Goal: Task Accomplishment & Management: Use online tool/utility

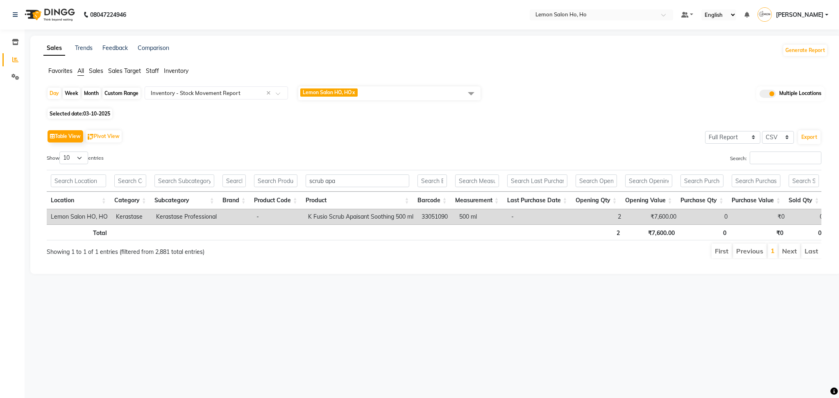
select select "full_report"
select select "csv"
click at [16, 47] on span at bounding box center [15, 42] width 14 height 9
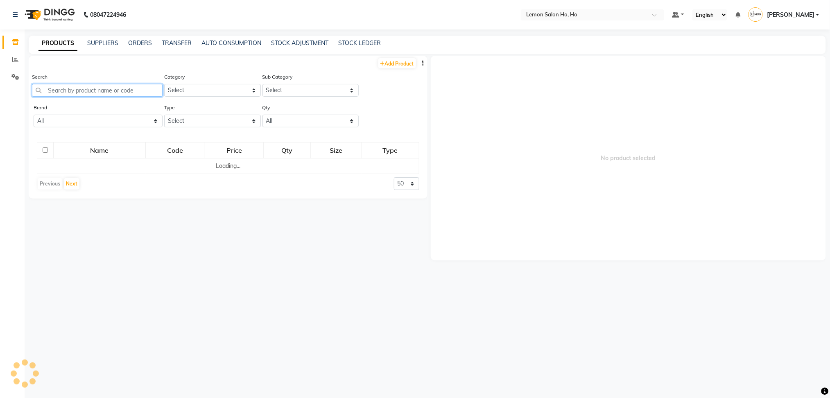
click at [82, 92] on input "text" at bounding box center [97, 90] width 131 height 13
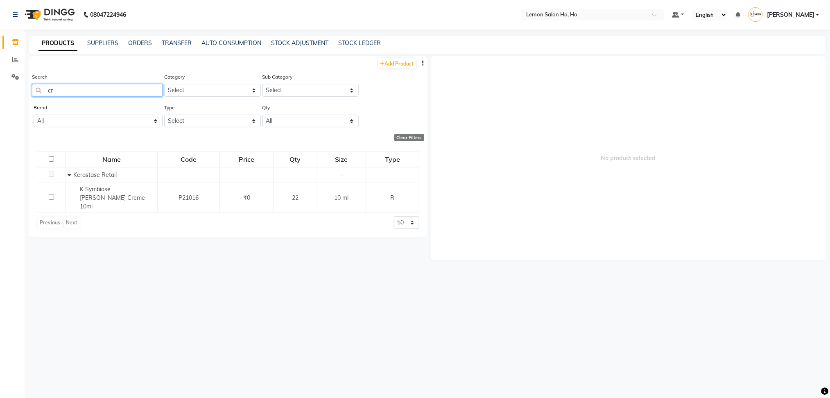
type input "c"
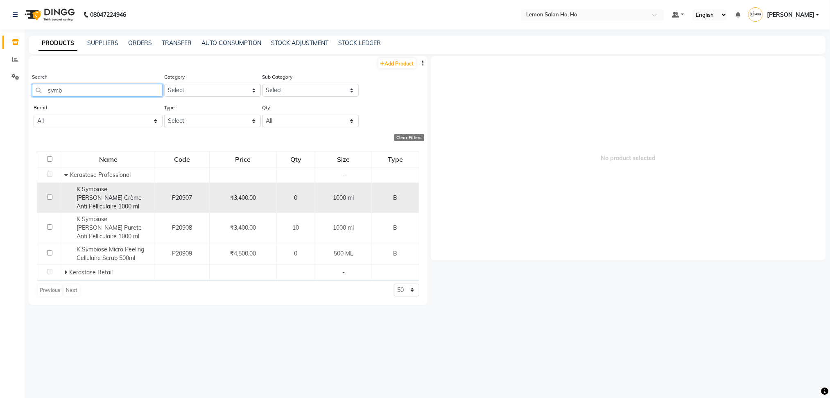
type input "symb"
click at [106, 197] on span "K Symbiose [PERSON_NAME] Crème Anti Pelliculaire 1000 ml" at bounding box center [109, 198] width 65 height 25
select select
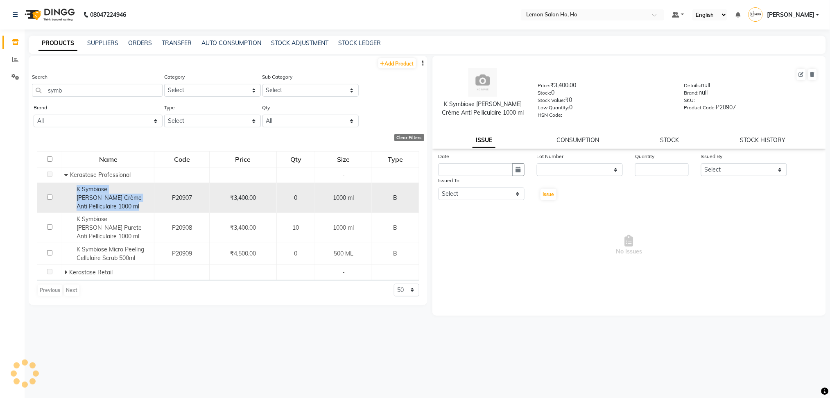
click at [106, 197] on span "K Symbiose [PERSON_NAME] Crème Anti Pelliculaire 1000 ml" at bounding box center [109, 198] width 65 height 25
copy span "K Symbiose [PERSON_NAME] Crème Anti Pelliculaire 1000 ml"
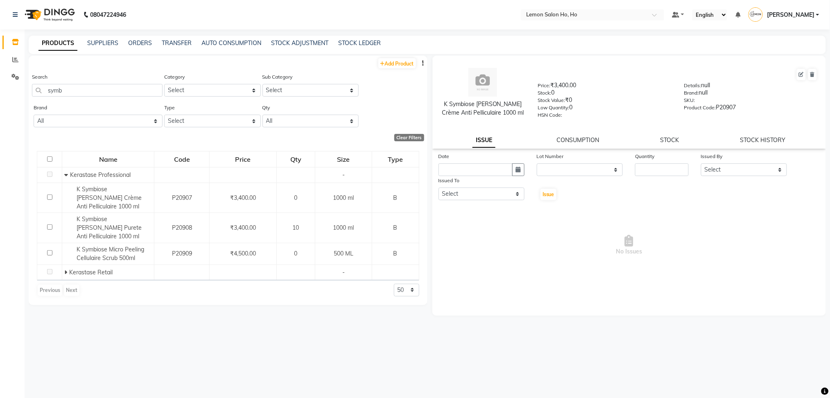
click at [77, 97] on div "Search symb" at bounding box center [97, 88] width 131 height 31
drag, startPoint x: 77, startPoint y: 91, endPoint x: 43, endPoint y: 94, distance: 33.8
click at [43, 94] on input "symb" at bounding box center [97, 90] width 131 height 13
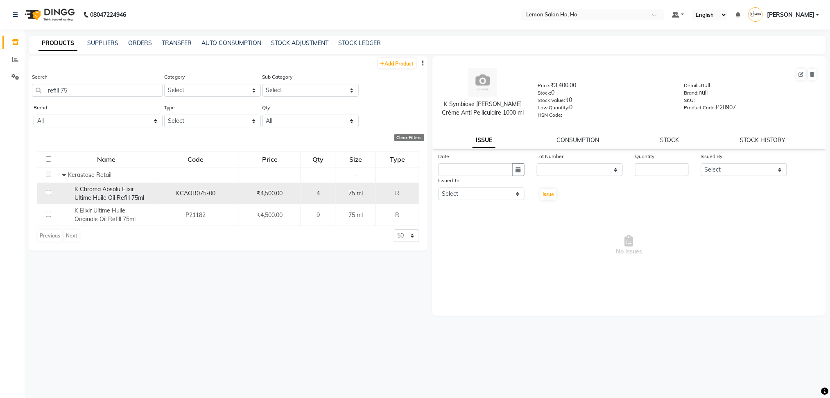
click at [134, 197] on span "K Chroma Absolu Elixir Ultime Huile Oil Refill 75ml" at bounding box center [110, 194] width 70 height 16
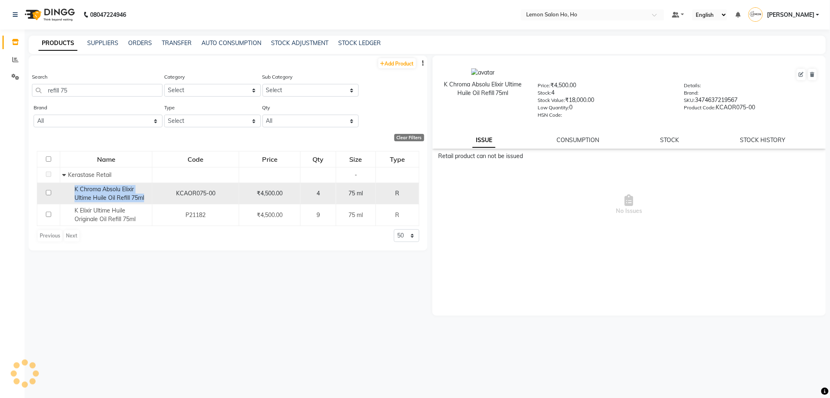
click at [134, 197] on span "K Chroma Absolu Elixir Ultime Huile Oil Refill 75ml" at bounding box center [110, 194] width 70 height 16
copy span "K Chroma Absolu Elixir Ultime Huile Oil Refill 75ml"
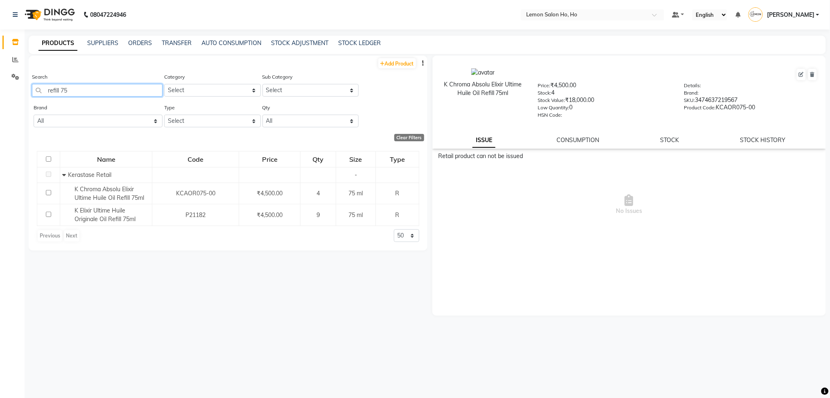
click at [61, 91] on input "refill 75" at bounding box center [97, 90] width 131 height 13
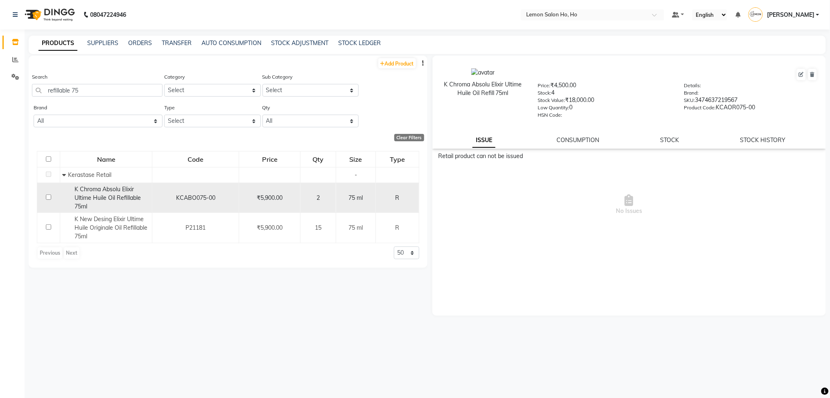
click at [109, 197] on span "K Chroma Absolu Elixir Ultime Huile Oil Refillable 75ml" at bounding box center [108, 198] width 66 height 25
copy span "K Chroma Absolu Elixir Ultime Huile Oil Refillable 75ml"
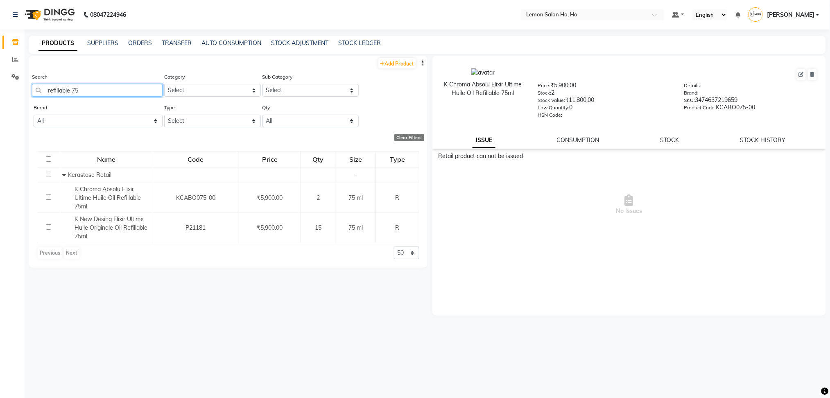
drag, startPoint x: 91, startPoint y: 94, endPoint x: 0, endPoint y: 98, distance: 90.6
click at [0, 98] on app-home "08047224946 Select Location × Lemon Salon Ho, Ho Default Panel My Panel English…" at bounding box center [415, 202] width 830 height 404
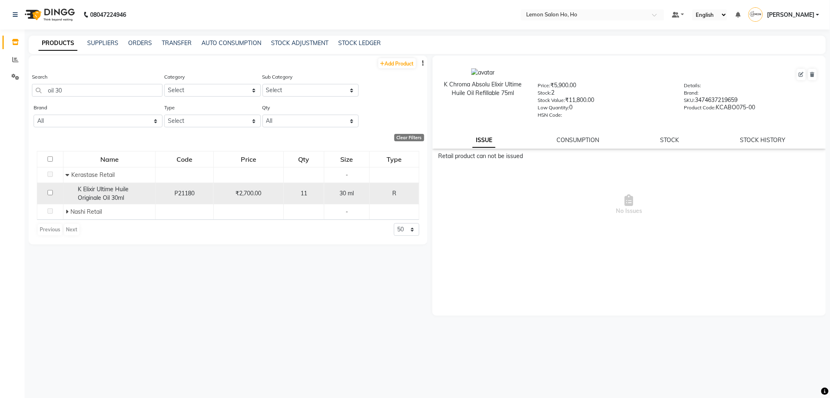
click at [110, 193] on div "K Elixir Ultime Huile Originale Oil 30ml" at bounding box center [110, 193] width 88 height 17
copy span "K Elixir Ultime Huile Originale Oil 30ml"
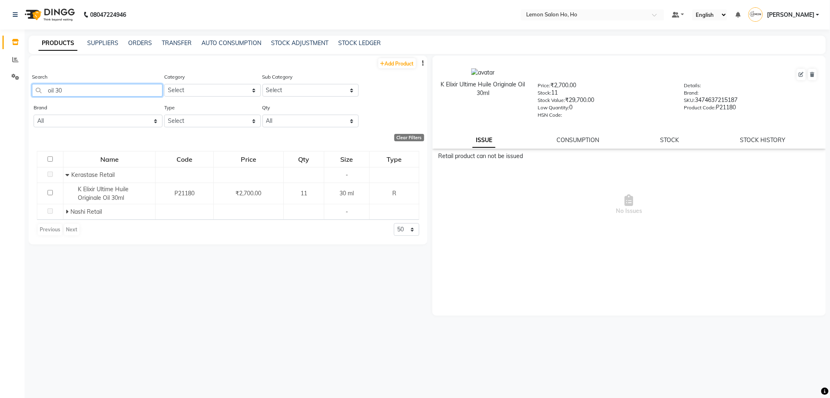
drag, startPoint x: 70, startPoint y: 85, endPoint x: 0, endPoint y: 81, distance: 70.6
click at [0, 81] on app-home "08047224946 Select Location × Lemon Salon Ho, Ho Default Panel My Panel English…" at bounding box center [415, 202] width 830 height 404
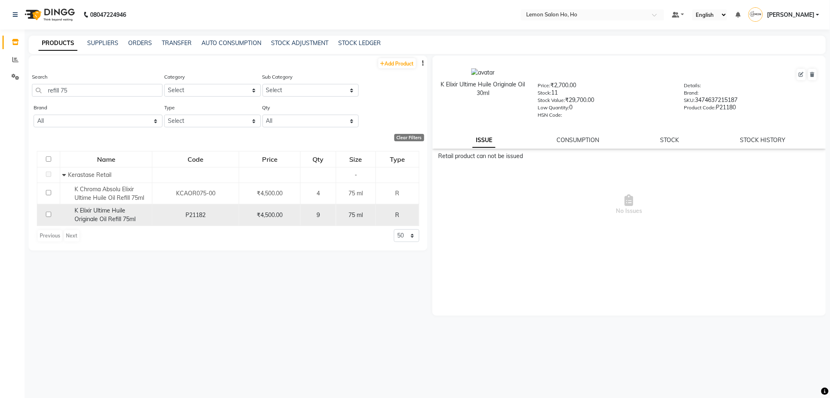
click at [95, 209] on span "K Elixir Ultime Huile Originale Oil Refill 75ml" at bounding box center [105, 215] width 61 height 16
copy span "K Elixir Ultime Huile Originale Oil Refill 75ml"
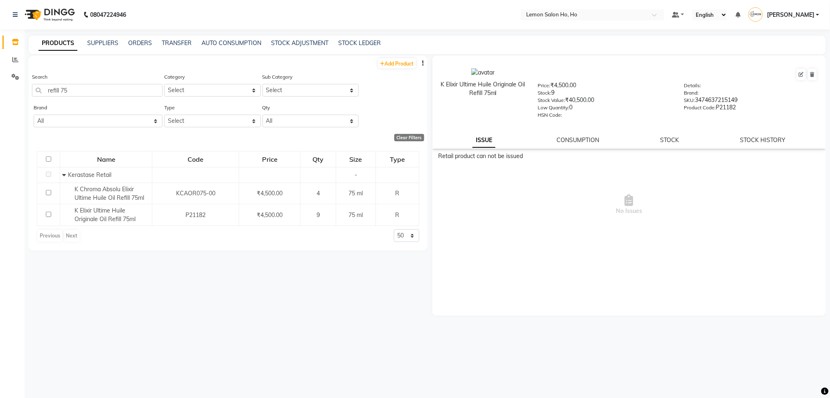
drag, startPoint x: 88, startPoint y: 82, endPoint x: 86, endPoint y: 89, distance: 7.4
click at [86, 89] on div "Search refill 75" at bounding box center [97, 85] width 131 height 24
drag, startPoint x: 86, startPoint y: 89, endPoint x: 0, endPoint y: 84, distance: 85.8
click at [0, 84] on app-home "08047224946 Select Location × Lemon Salon Ho, Ho Default Panel My Panel English…" at bounding box center [415, 202] width 830 height 404
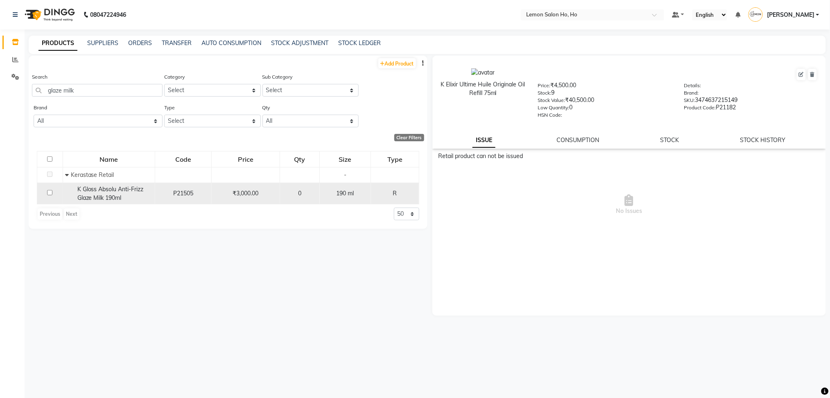
click at [117, 201] on span "K Gloss Absolu Anti-Frizz Glaze Milk 190ml" at bounding box center [110, 194] width 66 height 16
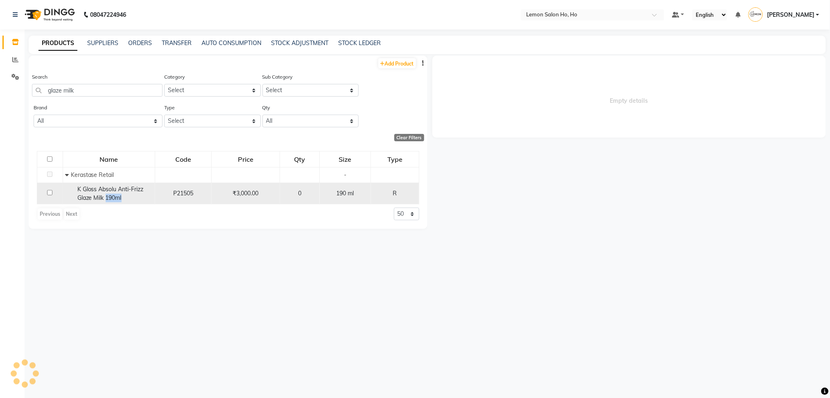
click at [117, 201] on span "K Gloss Absolu Anti-Frizz Glaze Milk 190ml" at bounding box center [110, 194] width 66 height 16
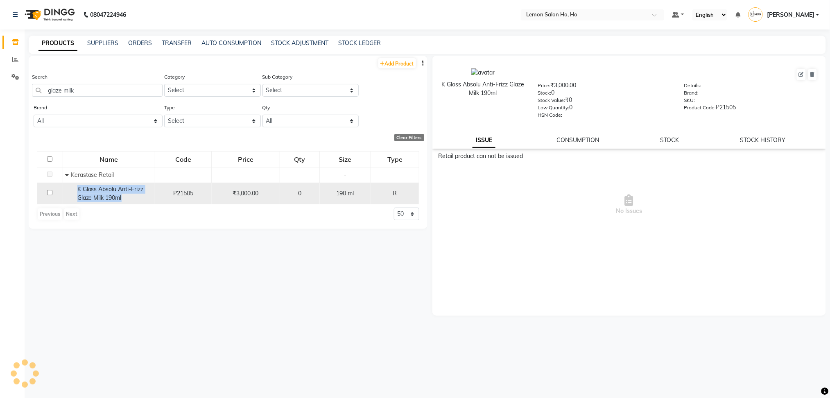
click at [117, 201] on span "K Gloss Absolu Anti-Frizz Glaze Milk 190ml" at bounding box center [110, 194] width 66 height 16
copy span "K Gloss Absolu Anti-Frizz Glaze Milk 190ml"
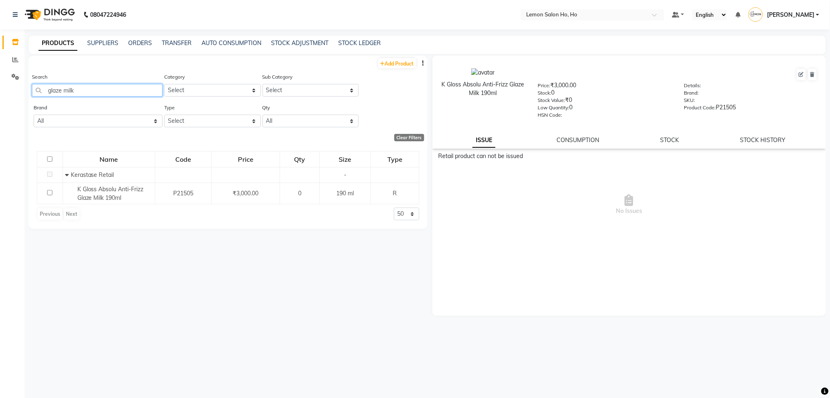
drag, startPoint x: 93, startPoint y: 85, endPoint x: 0, endPoint y: 84, distance: 93.0
click at [0, 84] on app-home "08047224946 Select Location × Lemon Salon Ho, Ho Default Panel My Panel English…" at bounding box center [415, 202] width 830 height 404
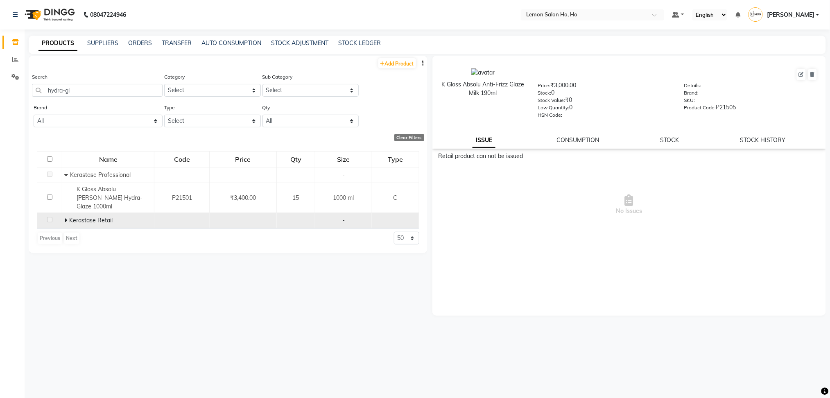
click at [63, 213] on td "Kerastase Retail" at bounding box center [108, 221] width 92 height 16
click at [66, 218] on icon at bounding box center [65, 221] width 3 height 6
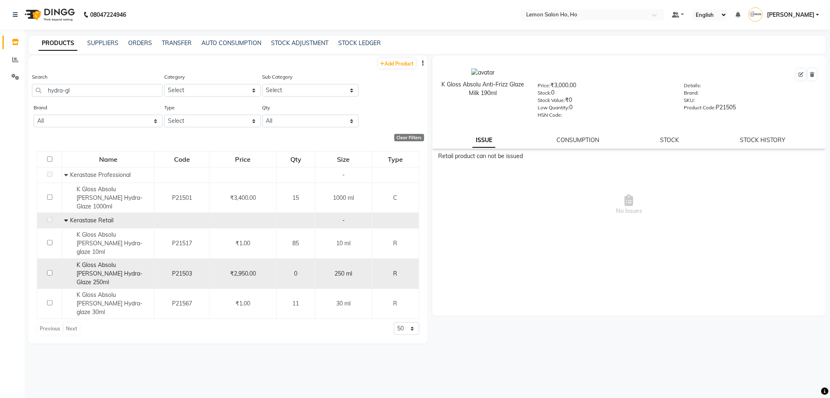
click at [100, 261] on span "K Gloss Absolu [PERSON_NAME] Hydra-Glaze 250ml" at bounding box center [110, 273] width 66 height 25
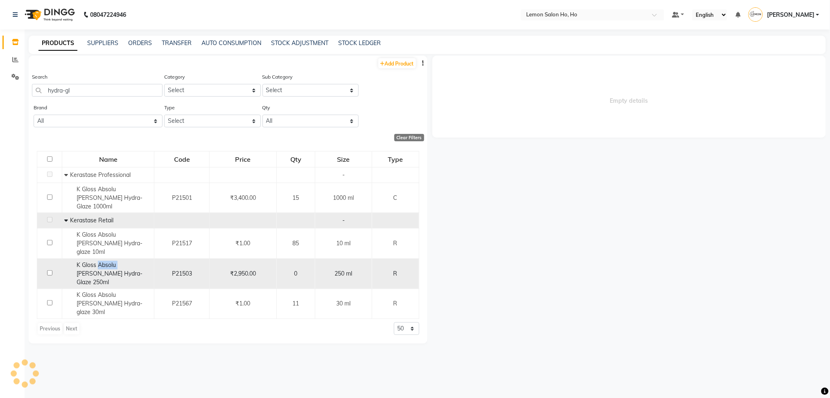
click at [100, 261] on span "K Gloss Absolu [PERSON_NAME] Hydra-Glaze 250ml" at bounding box center [110, 273] width 66 height 25
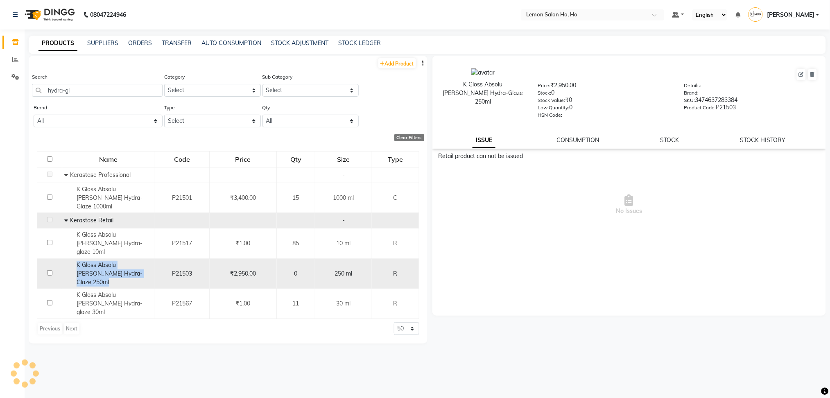
click at [100, 261] on span "K Gloss Absolu [PERSON_NAME] Hydra-Glaze 250ml" at bounding box center [110, 273] width 66 height 25
copy span "K Gloss Absolu [PERSON_NAME] Hydra-Glaze 250ml"
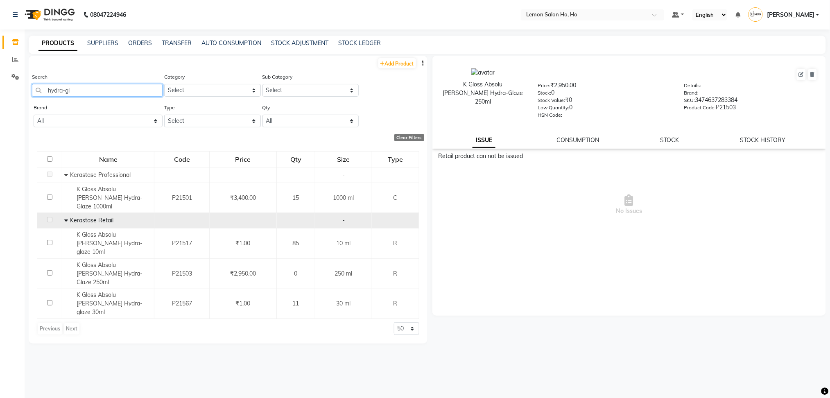
drag, startPoint x: 81, startPoint y: 91, endPoint x: 0, endPoint y: 118, distance: 85.4
click at [0, 118] on app-home "08047224946 Select Location × Lemon Salon Ho, Ho Default Panel My Panel English…" at bounding box center [415, 202] width 830 height 404
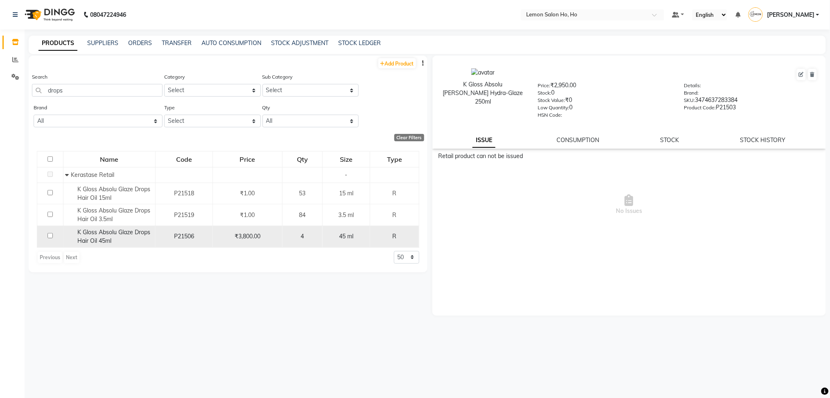
click at [90, 240] on span "K Gloss Absolu Glaze Drops Hair Oil 45ml" at bounding box center [114, 237] width 73 height 16
copy span "K Gloss Absolu Glaze Drops Hair Oil 45ml"
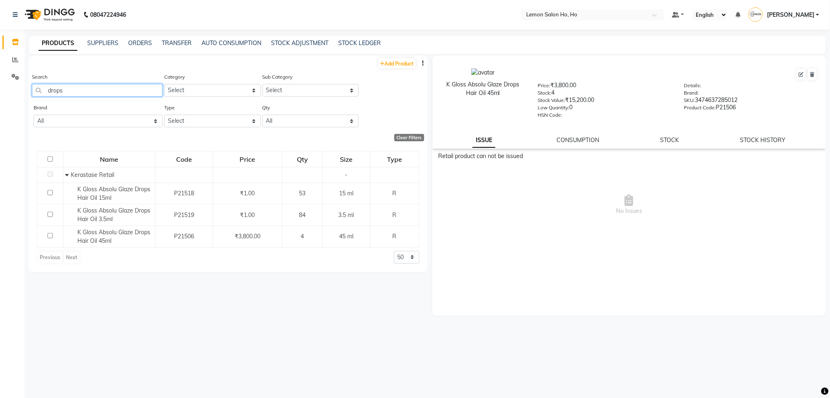
drag, startPoint x: 81, startPoint y: 85, endPoint x: 0, endPoint y: 100, distance: 82.0
click at [0, 100] on app-home "08047224946 Select Location × Lemon Salon Ho, Ho Default Panel My Panel English…" at bounding box center [415, 202] width 830 height 404
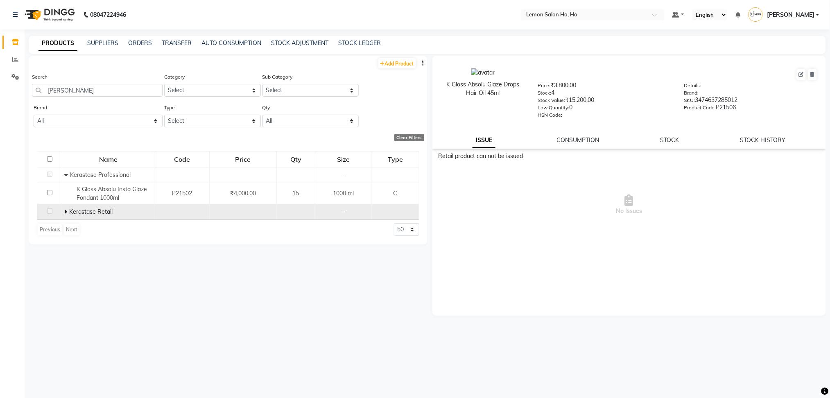
click at [65, 212] on icon at bounding box center [65, 212] width 3 height 6
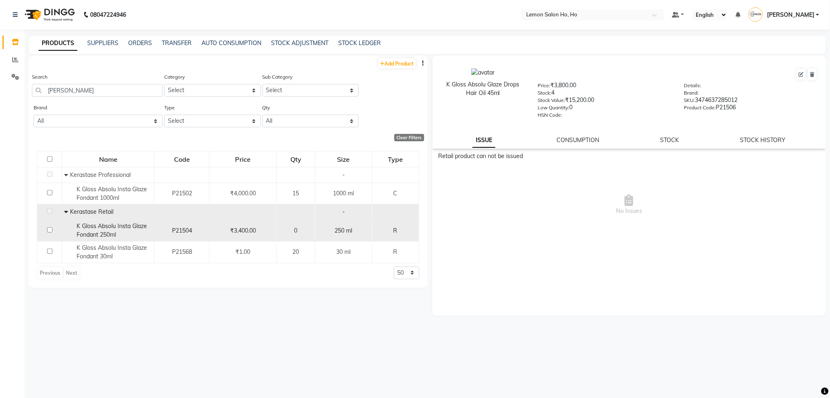
click at [107, 233] on span "K Gloss Absolu Insta Glaze Fondant 250ml" at bounding box center [112, 230] width 70 height 16
copy span "K Gloss Absolu Insta Glaze Fondant 250ml"
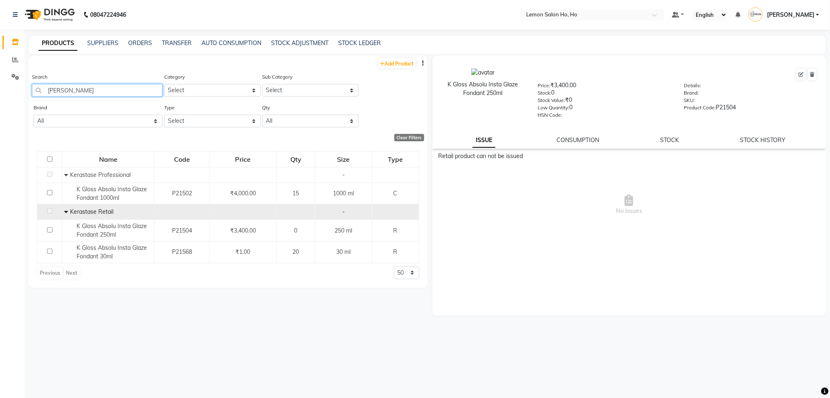
drag, startPoint x: 87, startPoint y: 87, endPoint x: 20, endPoint y: 86, distance: 67.2
click at [20, 86] on app-home "08047224946 Select Location × Lemon Salon Ho, Ho Default Panel My Panel English…" at bounding box center [415, 202] width 830 height 404
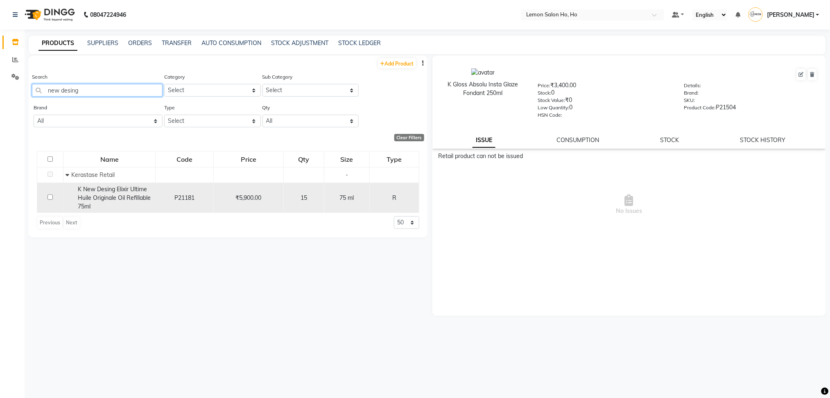
type input "new desing"
click at [85, 204] on span "K New Desing Elixir Ultime Huile Originale Oil Refillable 75ml" at bounding box center [114, 198] width 73 height 25
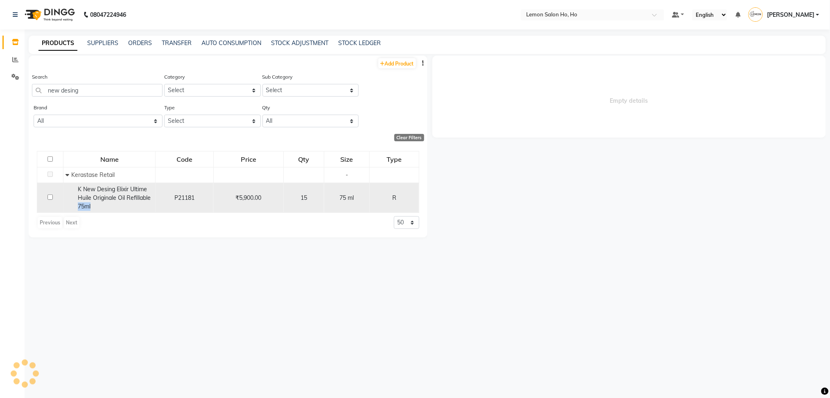
click at [85, 204] on span "K New Desing Elixir Ultime Huile Originale Oil Refillable 75ml" at bounding box center [114, 198] width 73 height 25
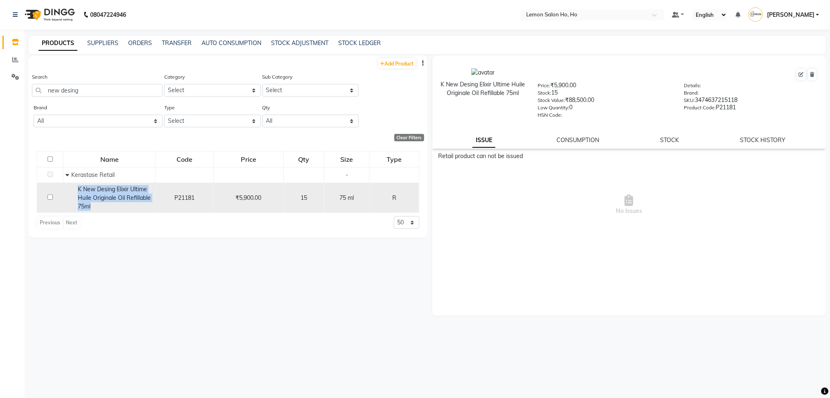
copy span "K New Desing Elixir Ultime Huile Originale Oil Refillable 75ml"
